Goal: Task Accomplishment & Management: Complete application form

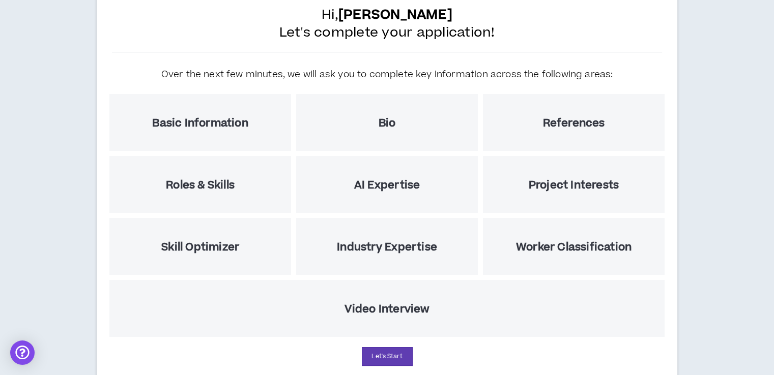
scroll to position [102, 0]
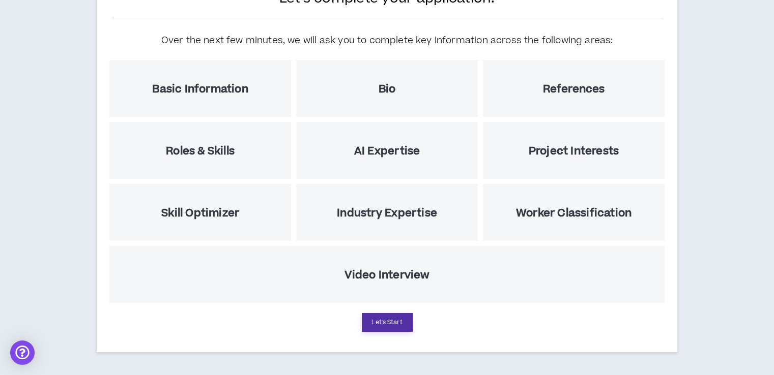
click at [398, 325] on button "Let's Start" at bounding box center [387, 322] width 51 height 19
select select "US"
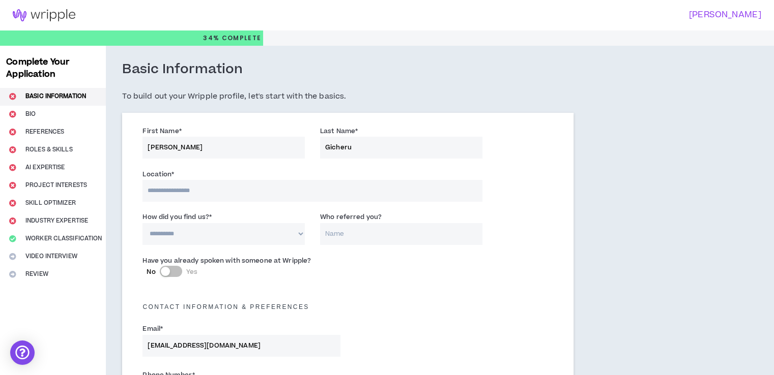
click at [189, 185] on input at bounding box center [311, 191] width 339 height 22
type input "**********"
select select "KE"
type input "+254"
